Goal: Task Accomplishment & Management: Manage account settings

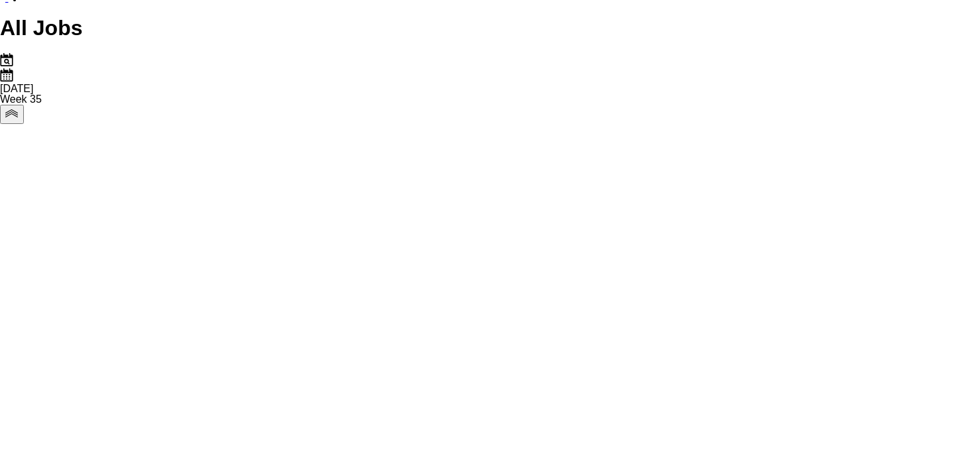
scroll to position [0, 284]
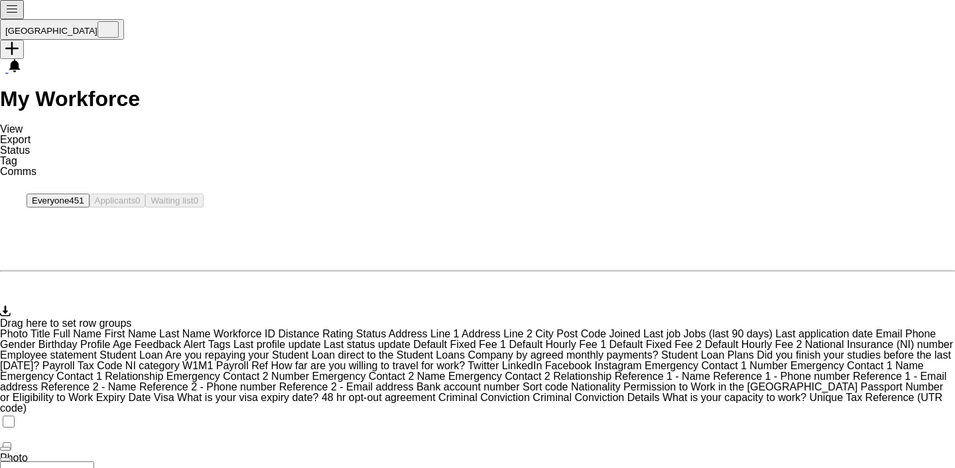
click at [94, 462] on input "First Name Filter Input" at bounding box center [47, 468] width 94 height 13
click at [27, 277] on icon "Advanced filters" at bounding box center [13, 290] width 27 height 27
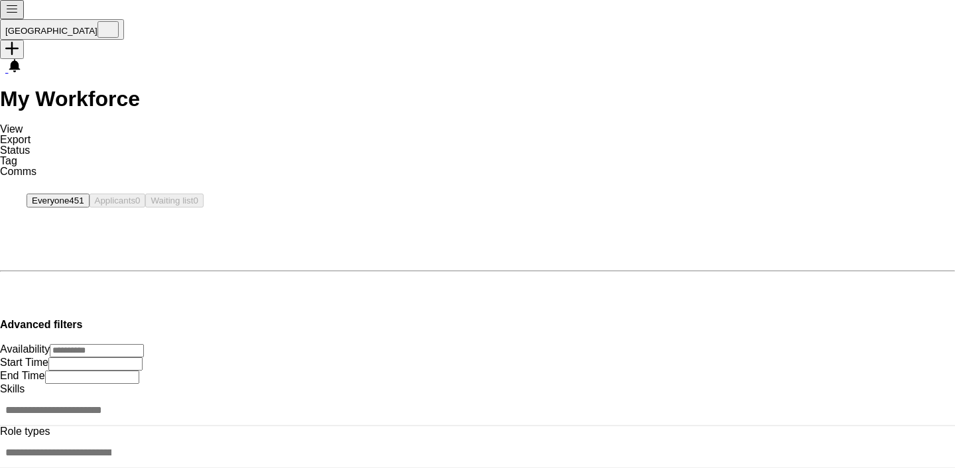
click at [107, 395] on div at bounding box center [477, 411] width 955 height 32
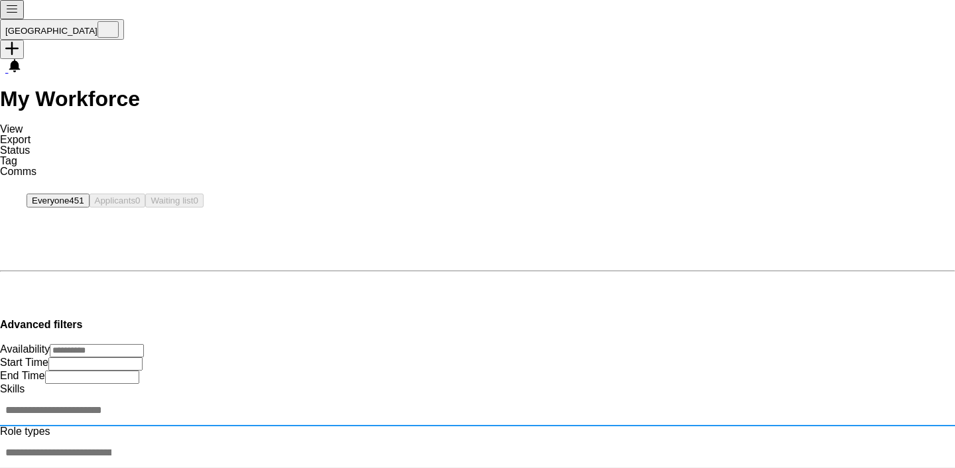
click at [101, 397] on input "Type to search skills..." at bounding box center [58, 409] width 117 height 25
click at [82, 397] on input "Type to search skills..." at bounding box center [58, 409] width 117 height 25
click at [90, 437] on div at bounding box center [477, 453] width 955 height 32
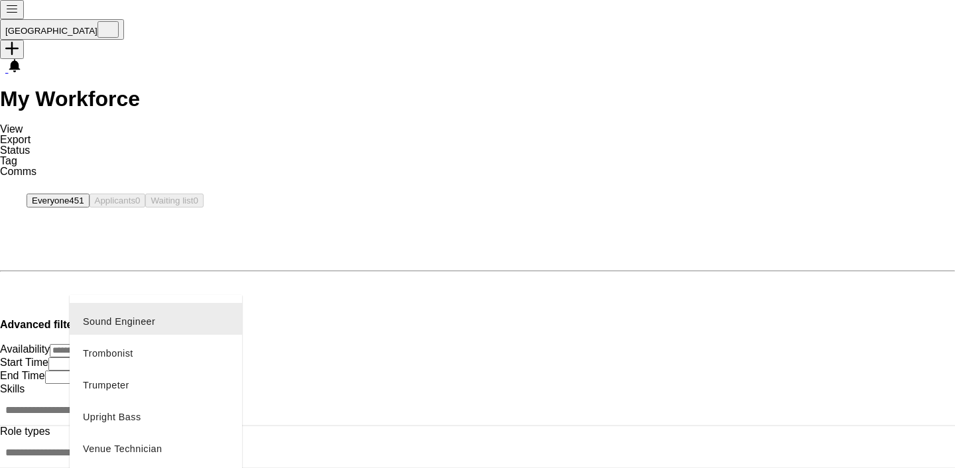
scroll to position [514, 0]
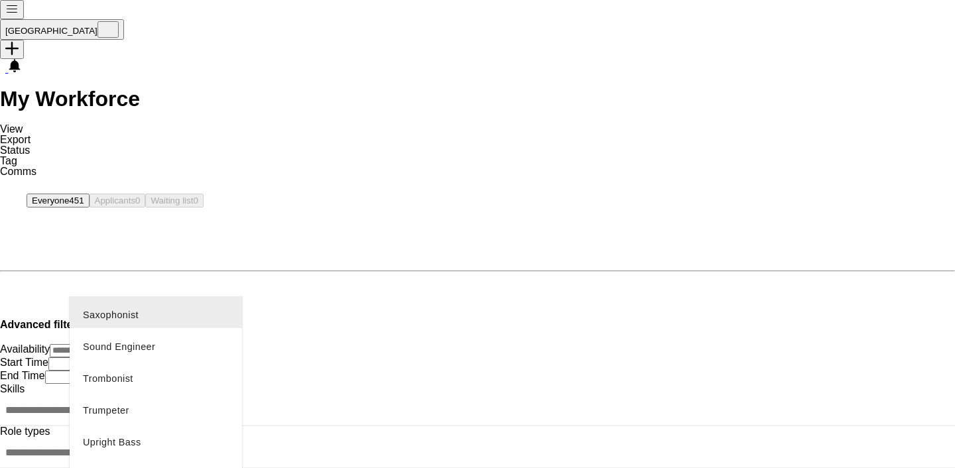
click at [105, 267] on div at bounding box center [477, 234] width 955 height 468
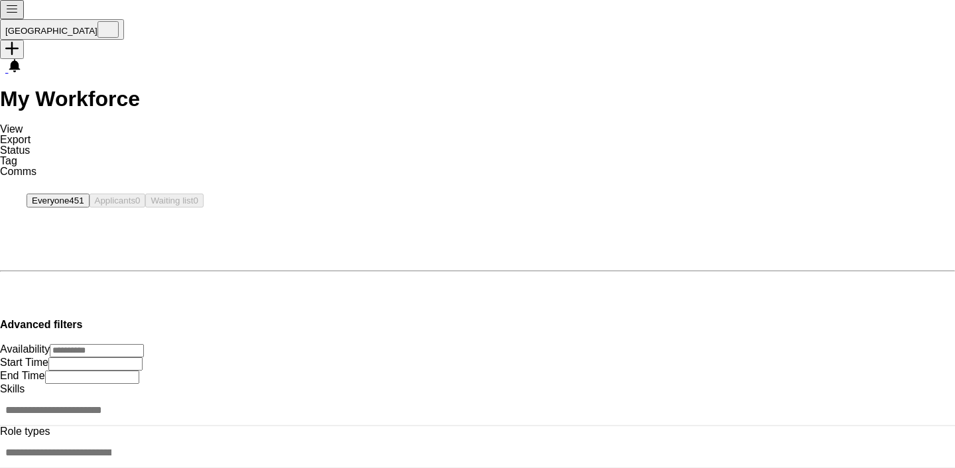
click at [106, 440] on input "Type to search role types..." at bounding box center [58, 452] width 117 height 25
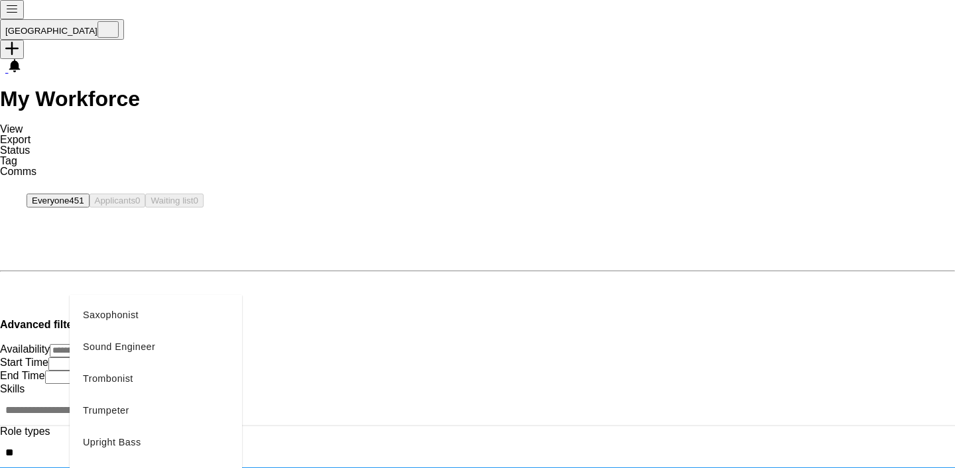
scroll to position [0, 0]
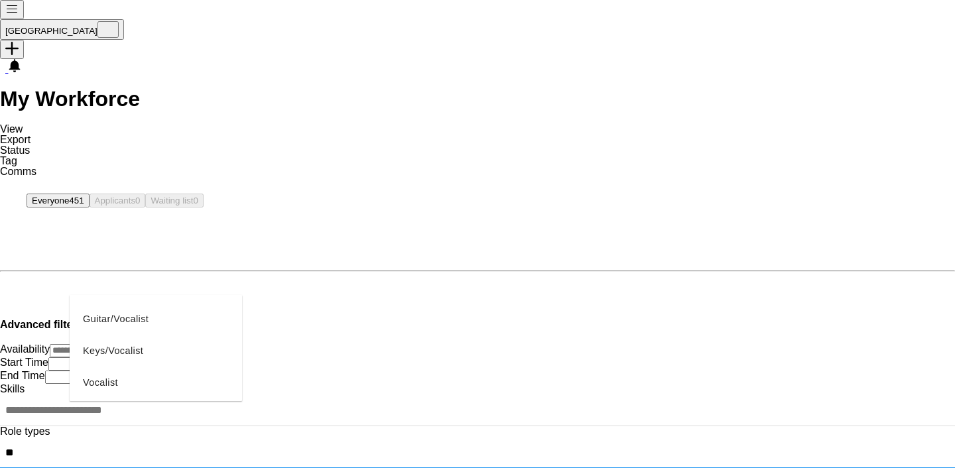
type input "**"
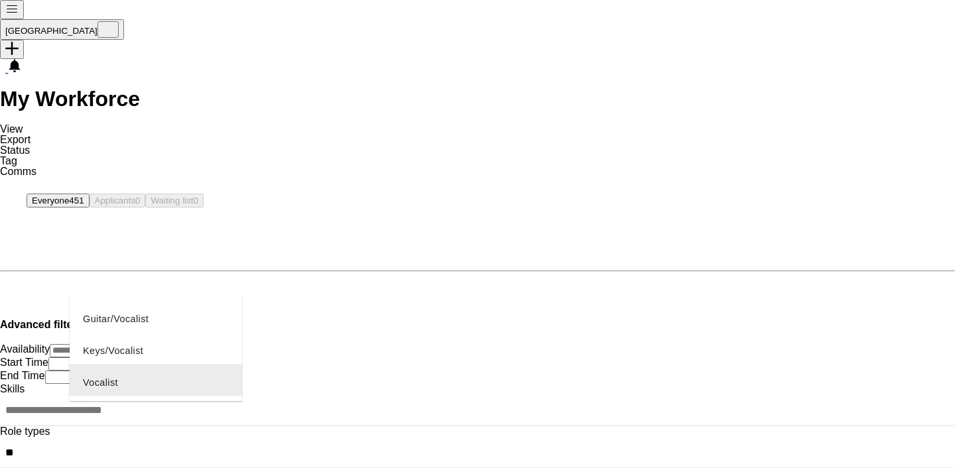
click at [102, 364] on div "Vocalist" at bounding box center [156, 380] width 173 height 32
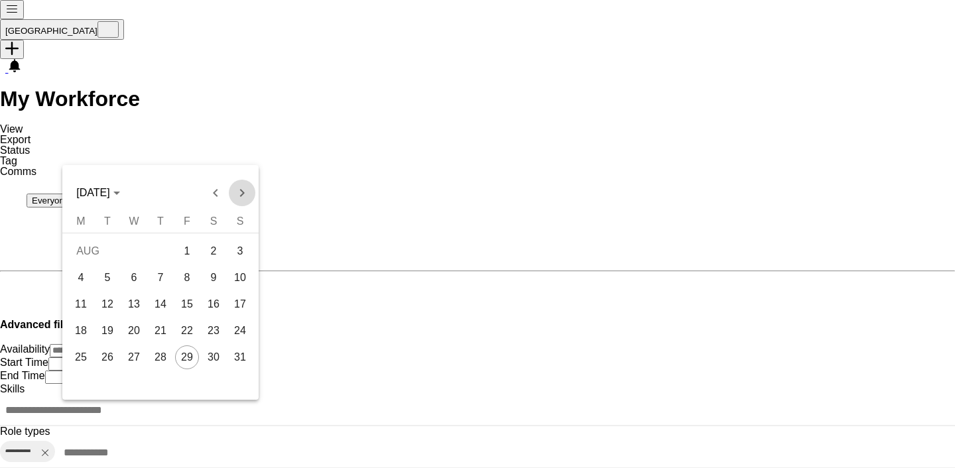
click at [242, 193] on span "Next month" at bounding box center [242, 193] width 27 height 27
click at [242, 194] on span "Next month" at bounding box center [242, 193] width 27 height 27
click at [234, 335] on span "19" at bounding box center [240, 331] width 24 height 24
type input "**********"
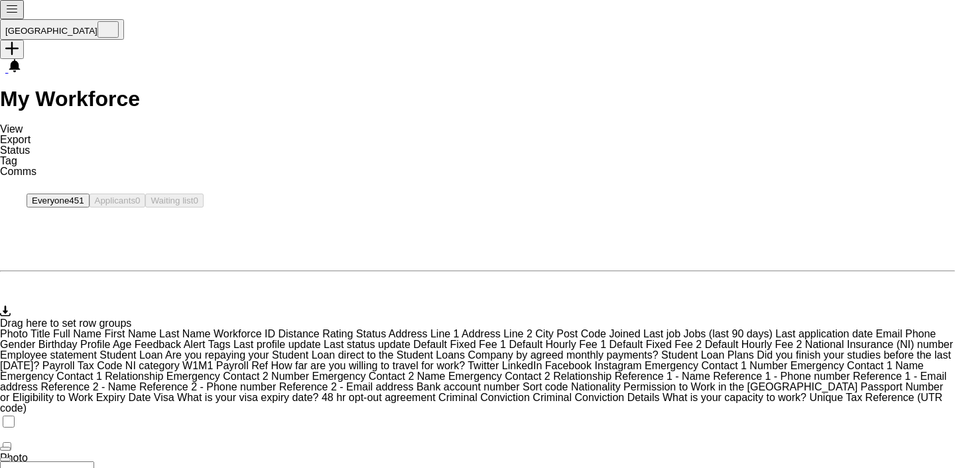
scroll to position [311, 0]
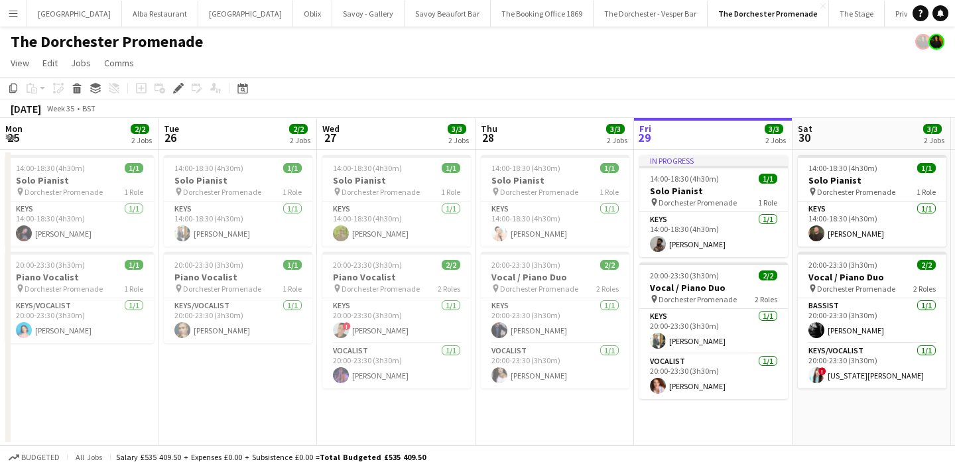
scroll to position [0, 456]
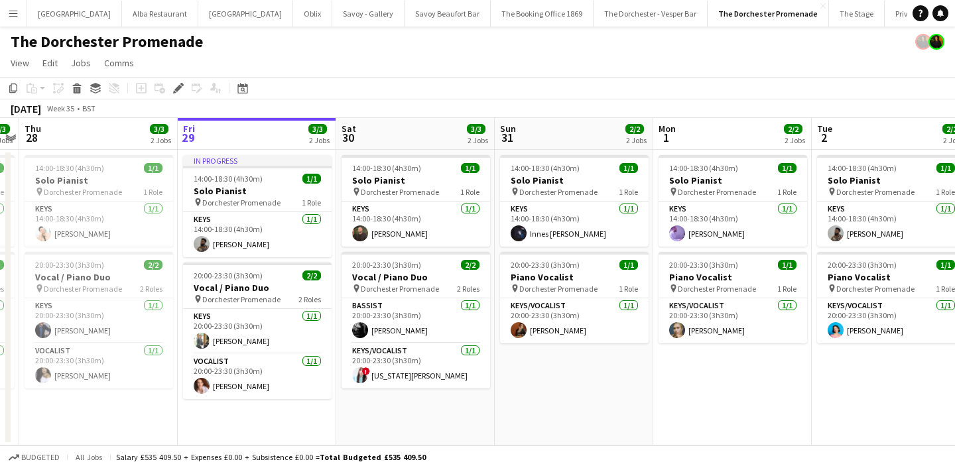
click at [11, 19] on button "Menu" at bounding box center [13, 13] width 27 height 27
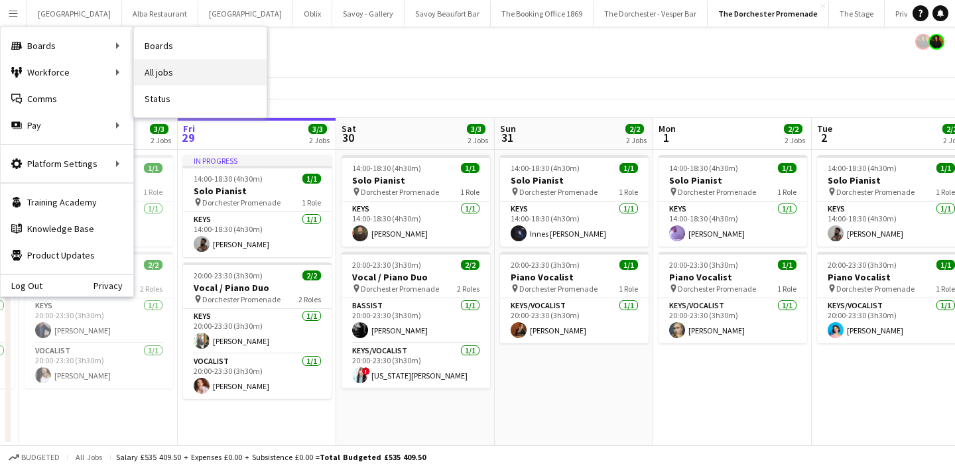
click at [139, 68] on link "All jobs" at bounding box center [200, 72] width 133 height 27
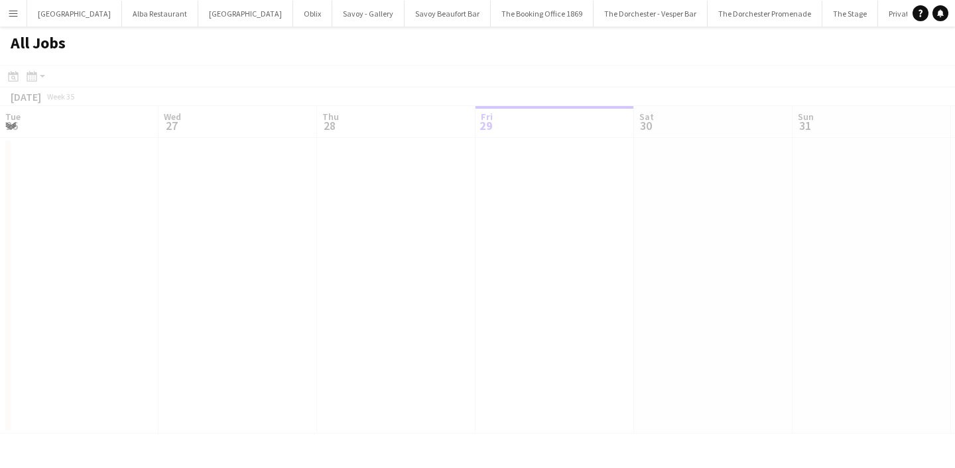
scroll to position [0, 317]
click at [19, 9] on button "Menu" at bounding box center [13, 13] width 27 height 27
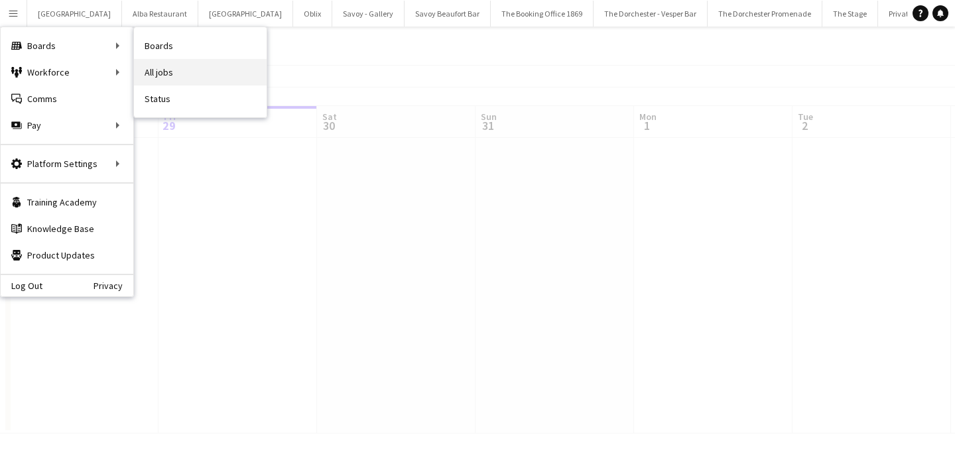
click at [245, 66] on link "All jobs" at bounding box center [200, 72] width 133 height 27
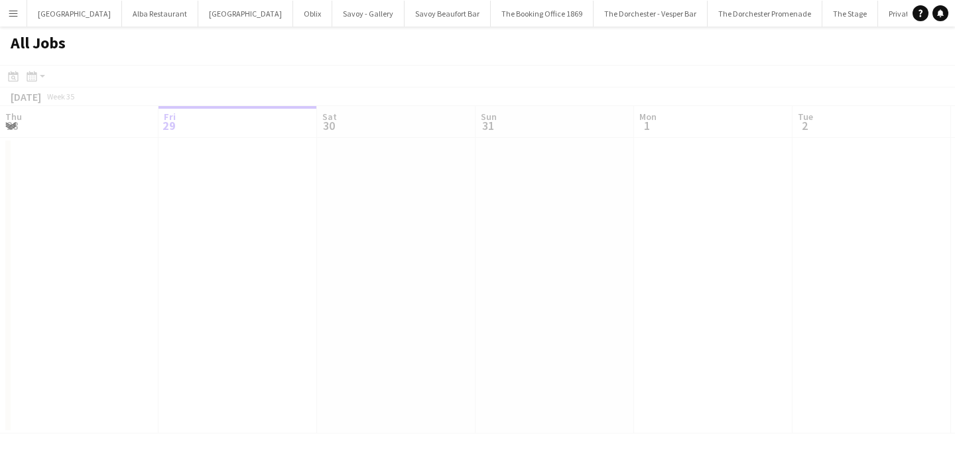
click at [156, 165] on div at bounding box center [477, 268] width 955 height 407
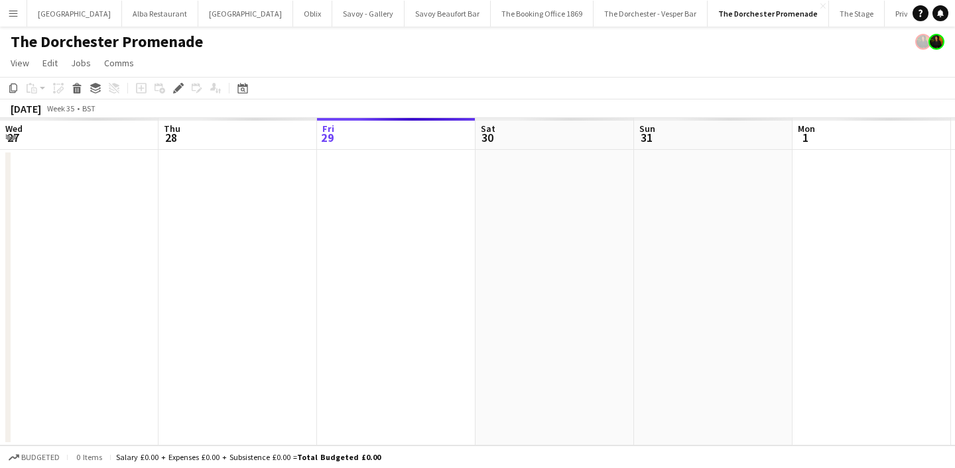
scroll to position [0, 456]
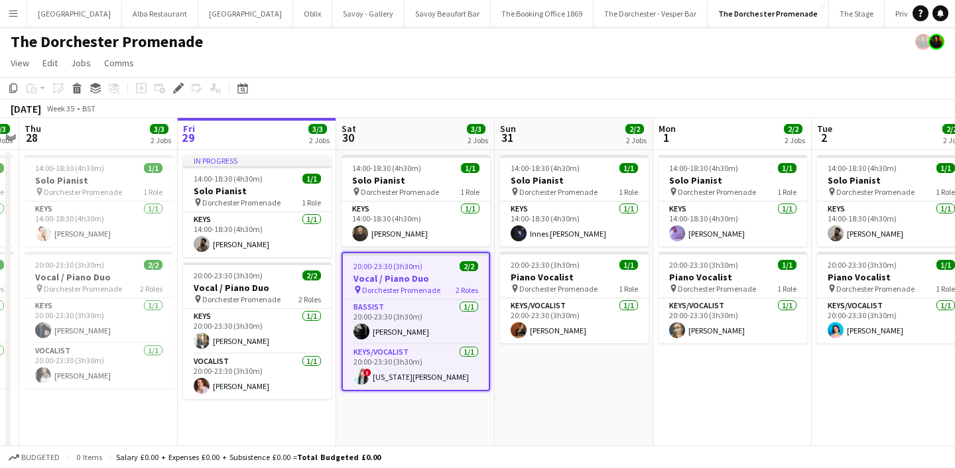
click at [16, 9] on app-icon "Menu" at bounding box center [13, 13] width 11 height 11
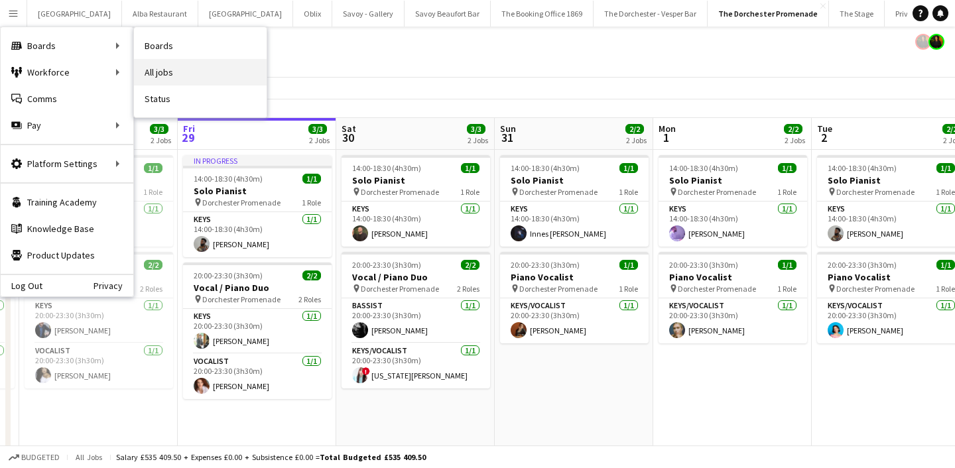
click at [171, 67] on link "All jobs" at bounding box center [200, 72] width 133 height 27
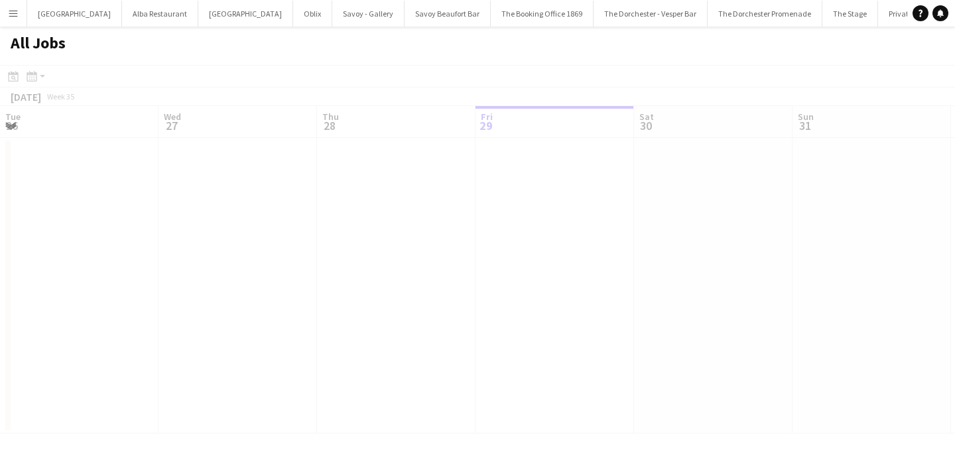
scroll to position [0, 317]
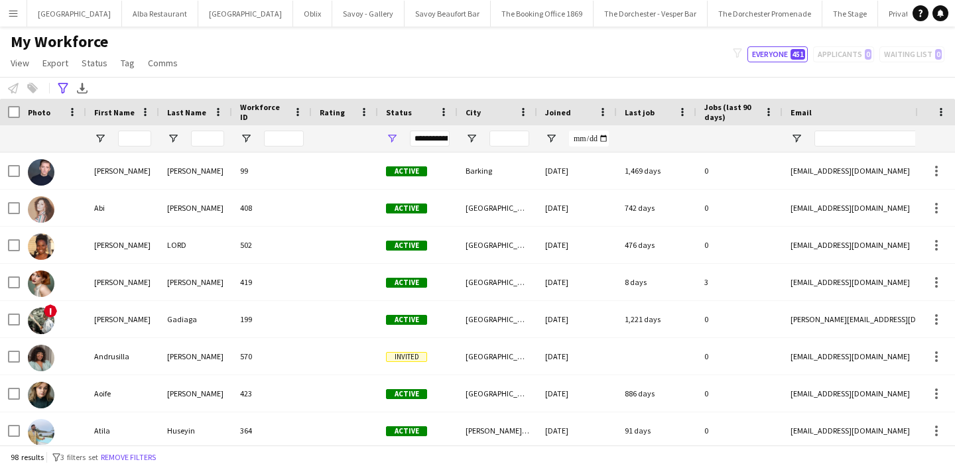
click at [21, 12] on button "Menu" at bounding box center [13, 13] width 27 height 27
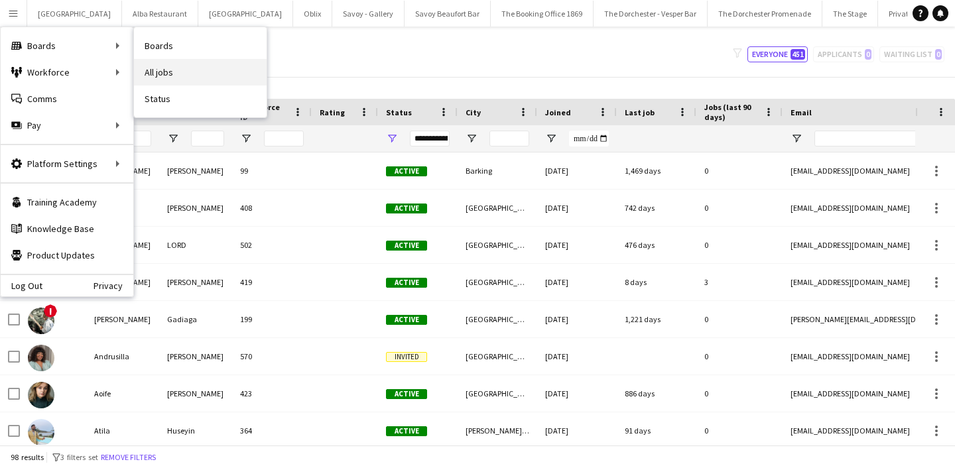
click at [152, 68] on link "All jobs" at bounding box center [200, 72] width 133 height 27
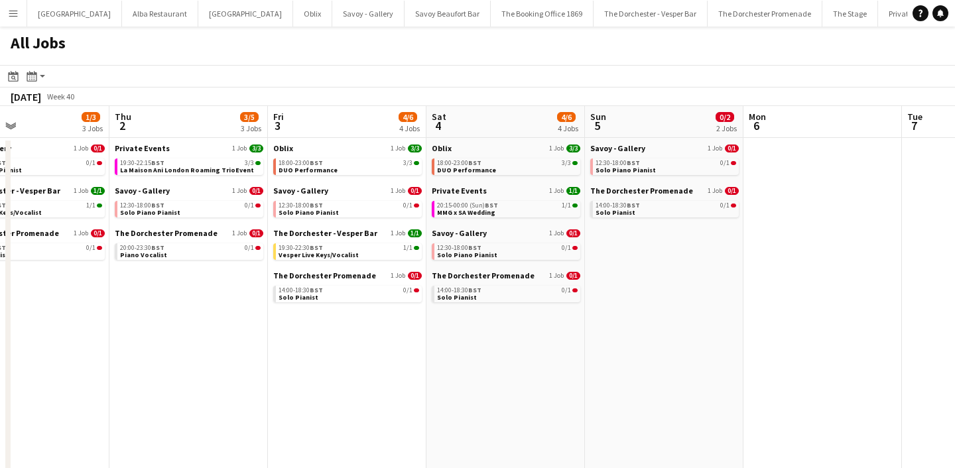
scroll to position [0, 368]
click at [636, 219] on div "The Dorchester Promenade 1 Job 0/1 14:00-18:30 BST 0/1 Solo Pianist" at bounding box center [663, 203] width 149 height 35
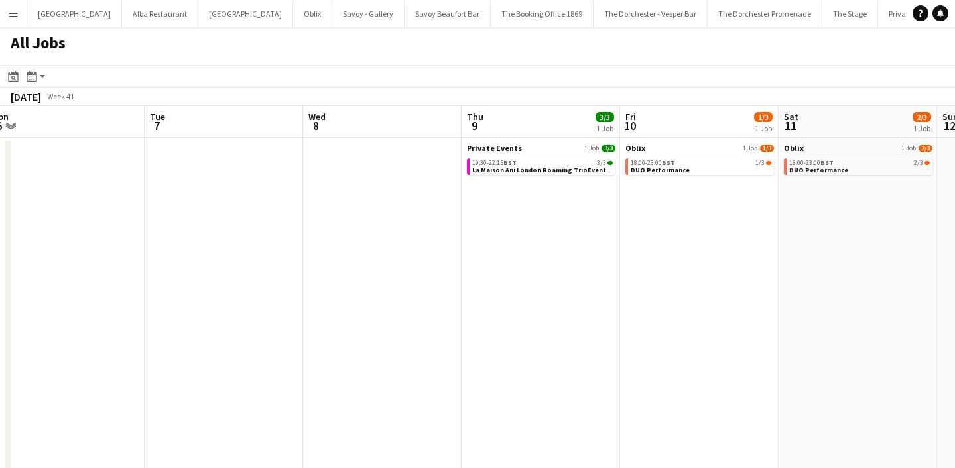
scroll to position [0, 535]
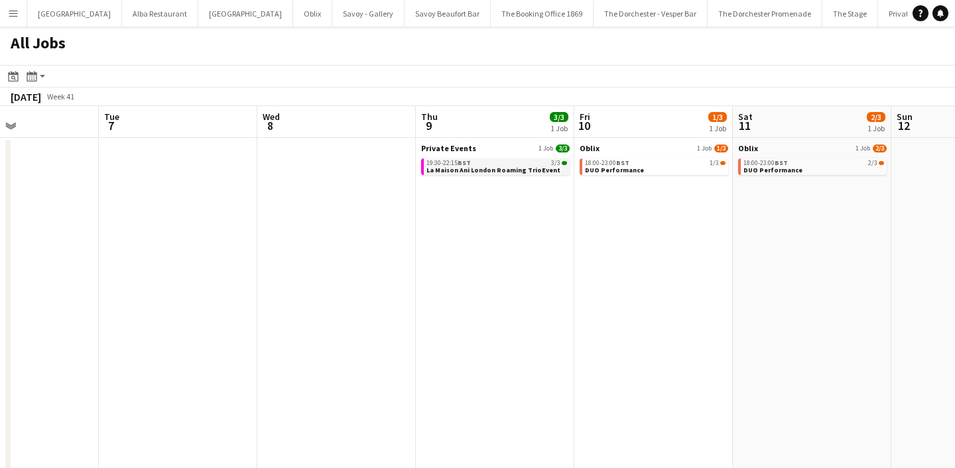
click at [530, 168] on span "La Maison Ani London Roaming TrioEvent" at bounding box center [494, 170] width 134 height 9
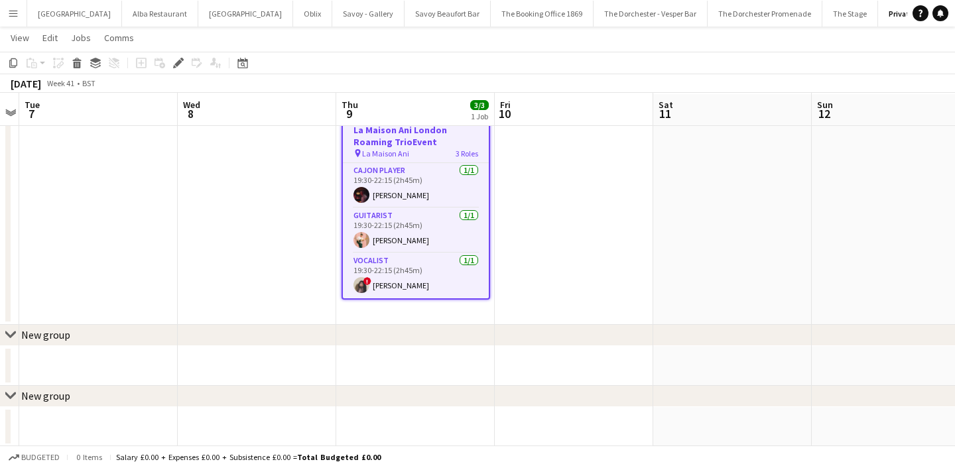
scroll to position [51, 0]
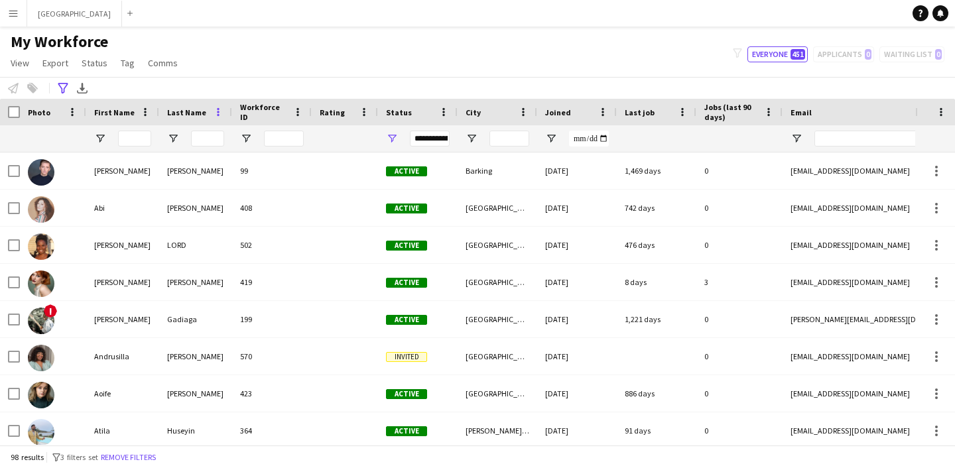
scroll to position [311, 0]
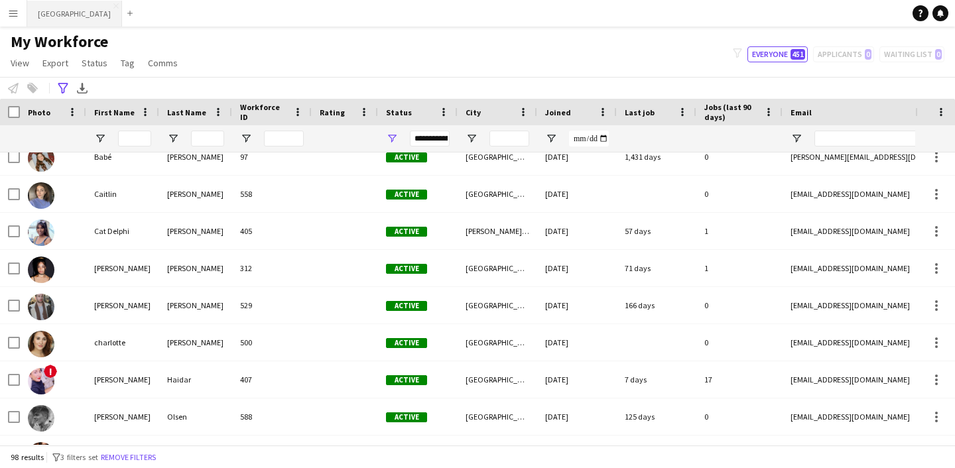
click at [84, 15] on button "[GEOGRAPHIC_DATA] Close" at bounding box center [74, 14] width 95 height 26
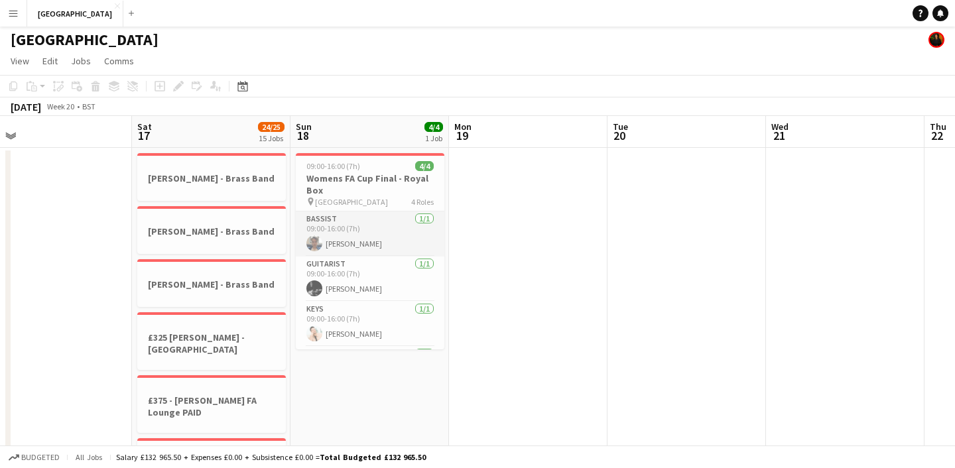
click at [338, 243] on app-card-role "Bassist [DATE] 09:00-16:00 (7h) [PERSON_NAME]" at bounding box center [370, 234] width 149 height 45
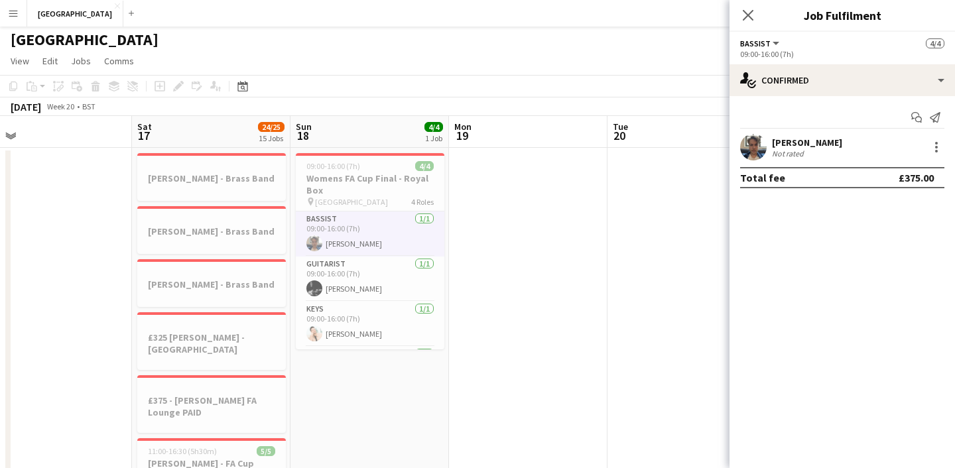
click at [756, 147] on app-user-avatar at bounding box center [753, 147] width 27 height 27
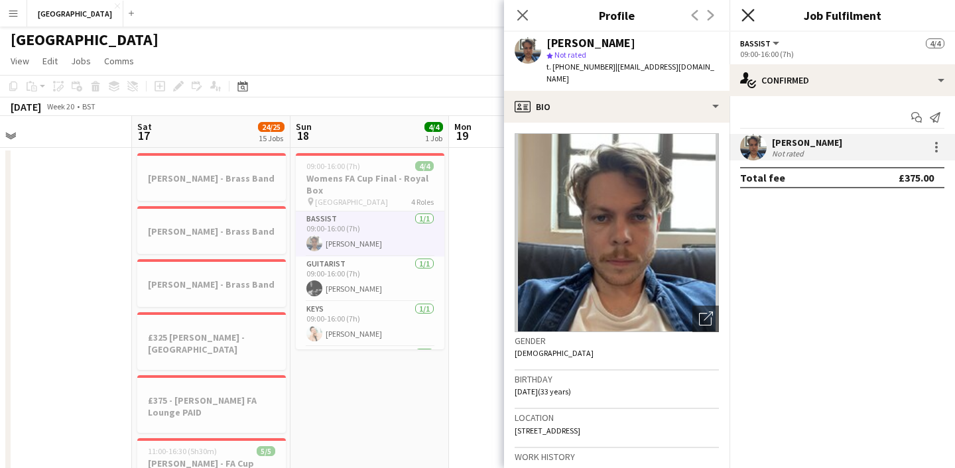
click at [753, 18] on icon "Close pop-in" at bounding box center [748, 15] width 13 height 13
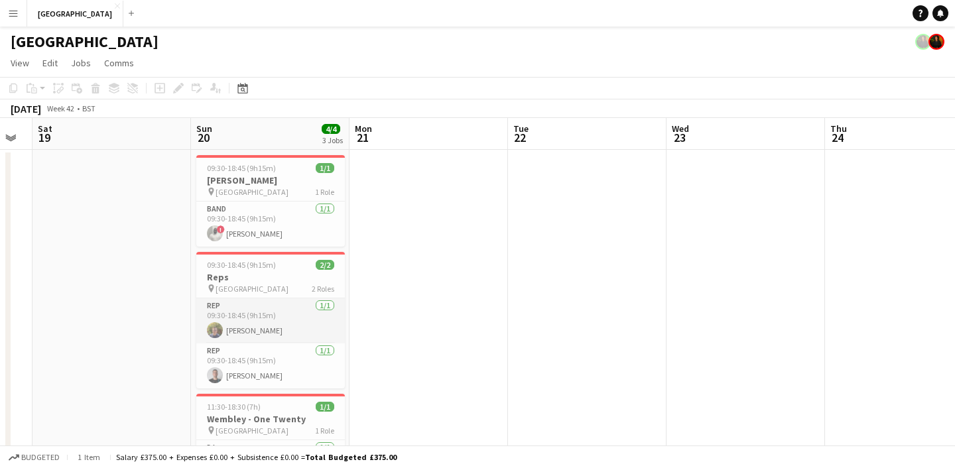
scroll to position [5, 0]
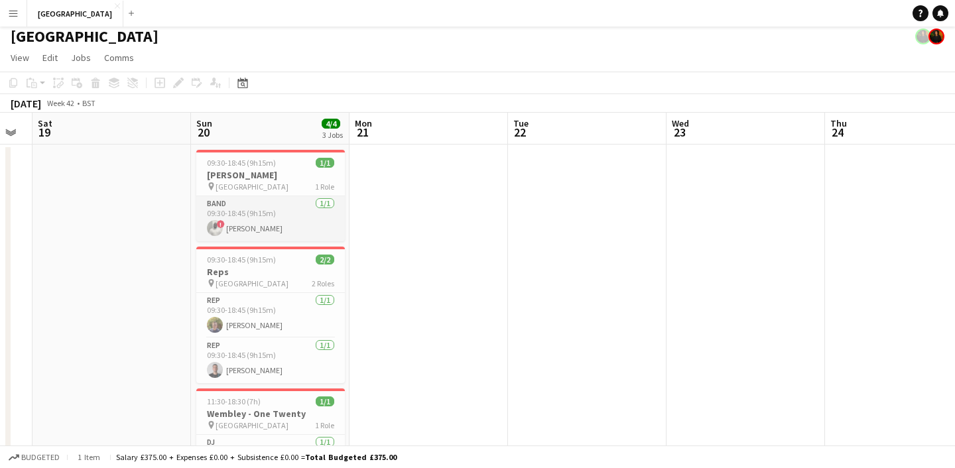
click at [235, 225] on app-card-role "Band [DATE] 09:30-18:45 (9h15m) ! [PERSON_NAME]" at bounding box center [270, 218] width 149 height 45
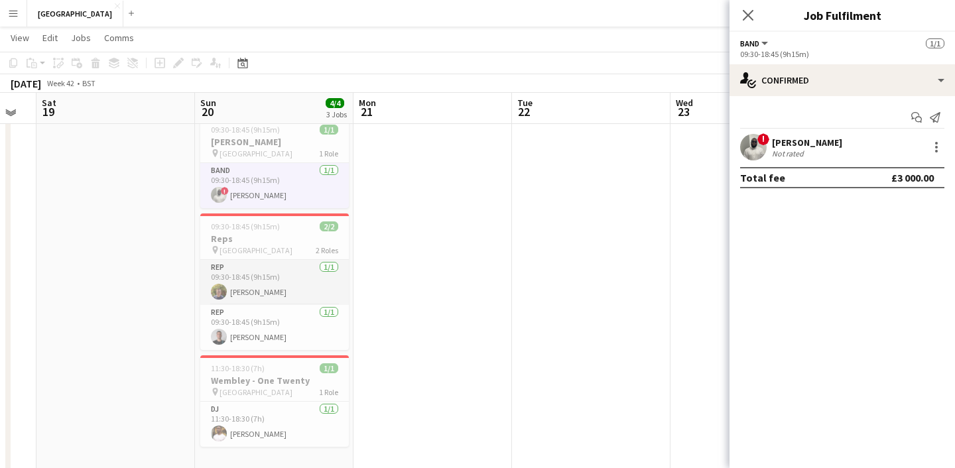
scroll to position [36, 0]
